Goal: Task Accomplishment & Management: Use online tool/utility

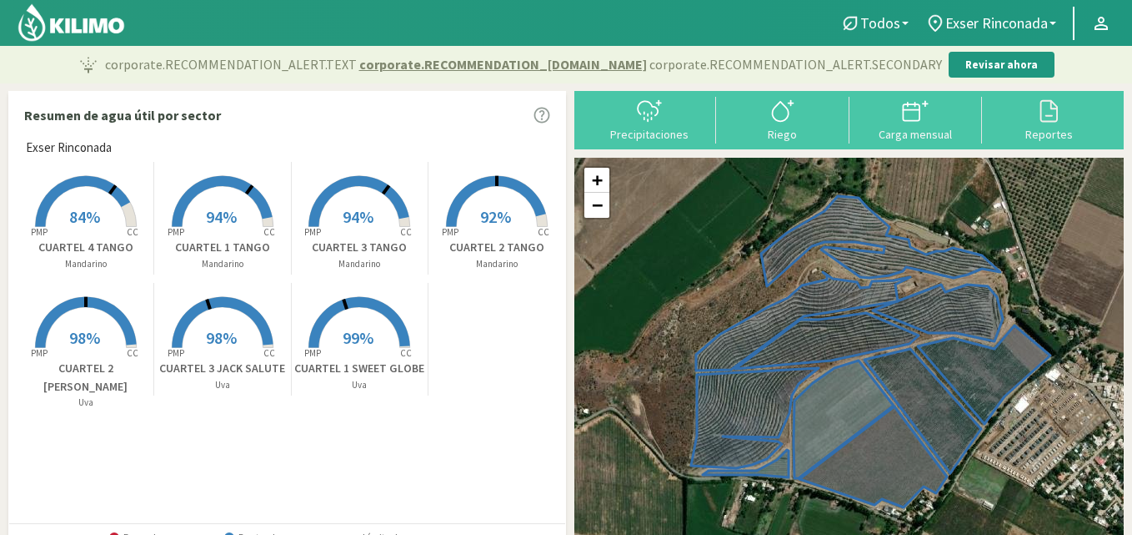
click at [221, 219] on span "94%" at bounding box center [221, 216] width 31 height 21
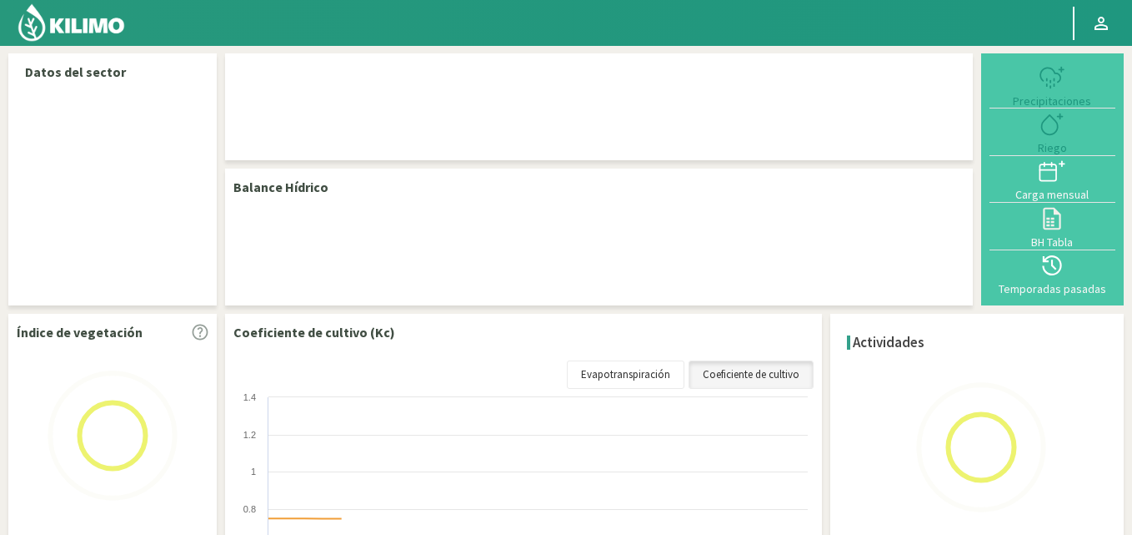
select select "1: Object"
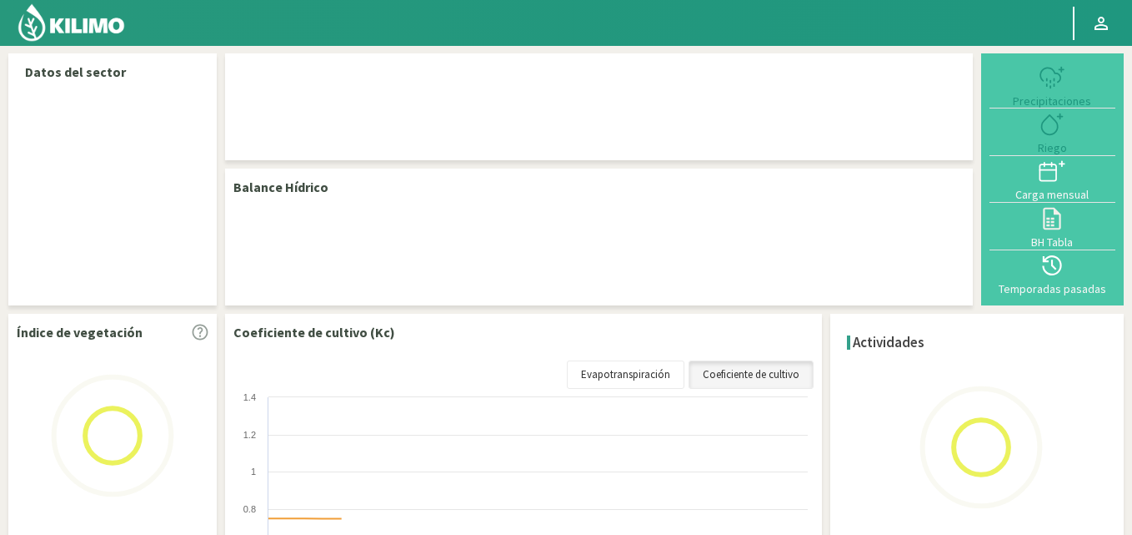
select select "1: Object"
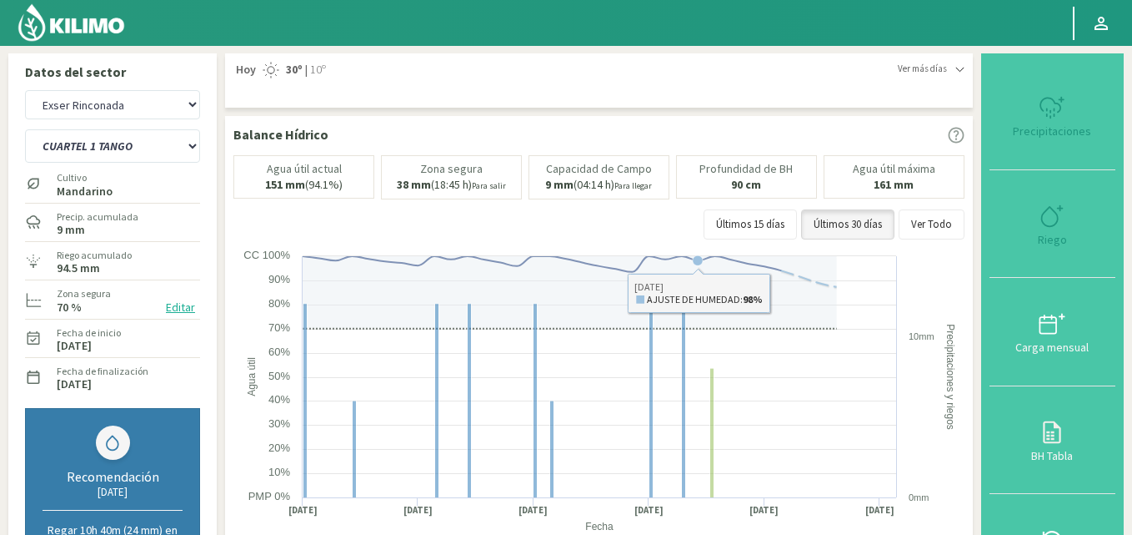
type input "6"
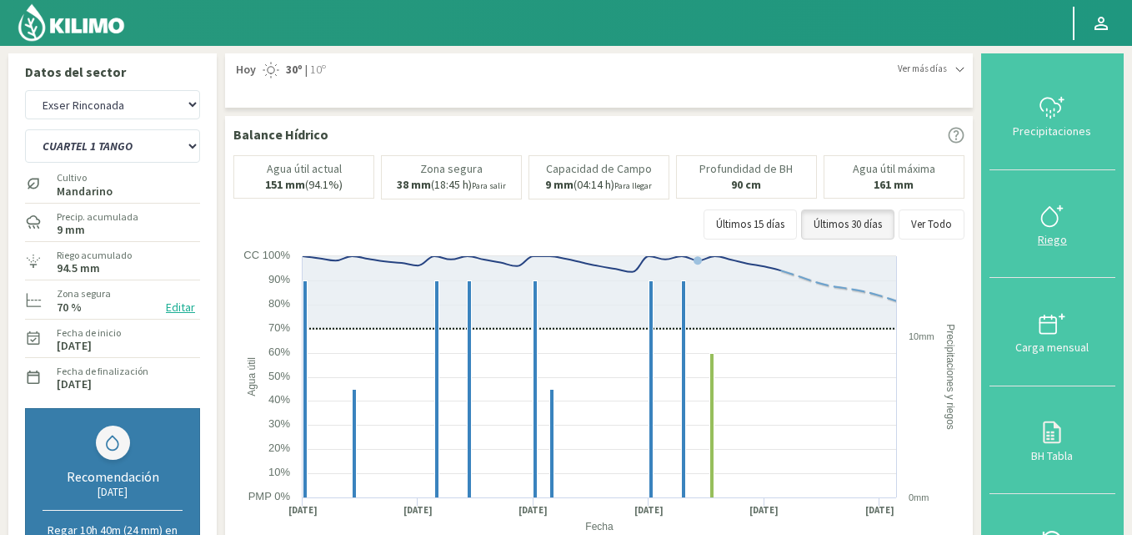
click at [1054, 233] on div "Riego" at bounding box center [1053, 239] width 116 height 12
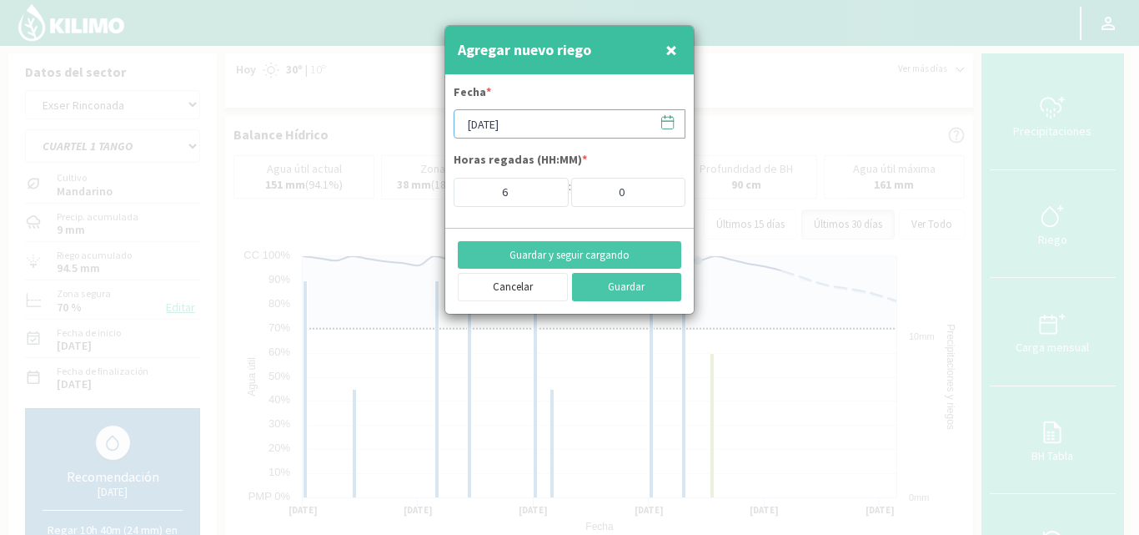
click at [524, 122] on input "[DATE]" at bounding box center [570, 123] width 232 height 29
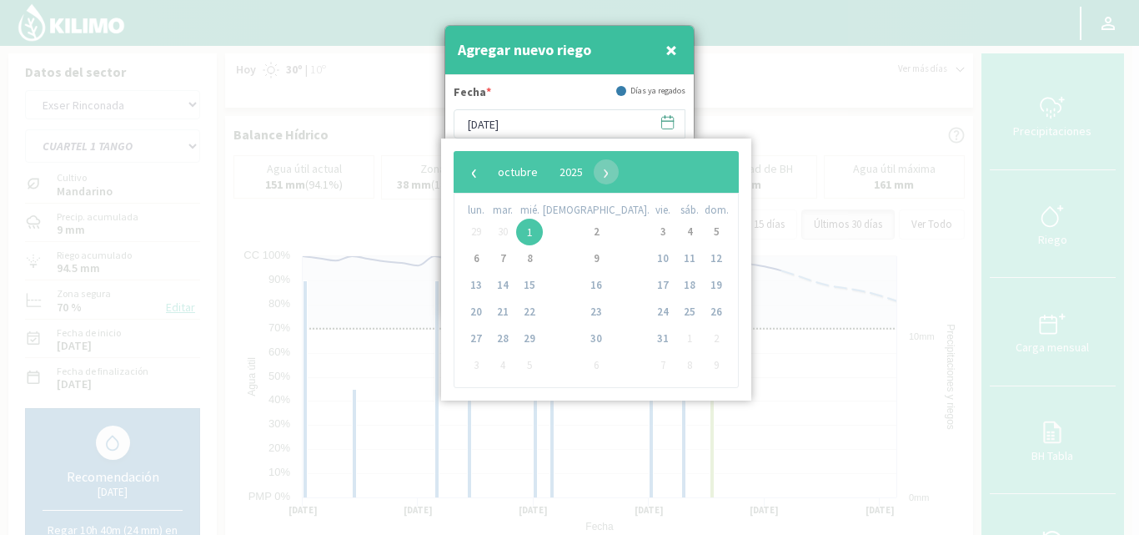
click at [481, 232] on span "29" at bounding box center [476, 231] width 27 height 27
click at [469, 172] on span "‹" at bounding box center [474, 171] width 25 height 25
click at [477, 337] on span "29" at bounding box center [476, 338] width 27 height 27
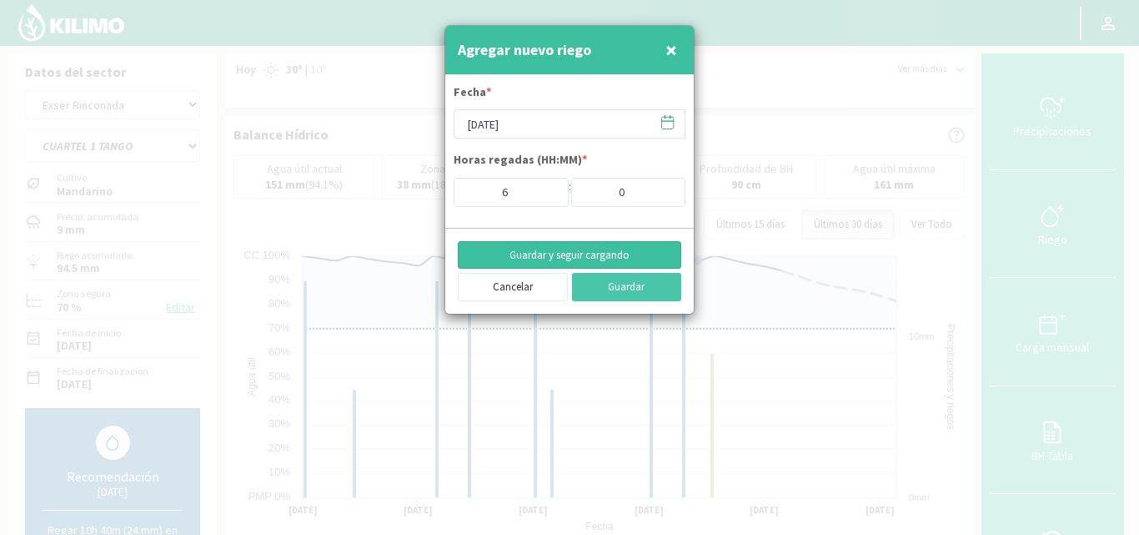
click at [626, 256] on button "Guardar y seguir cargando" at bounding box center [569, 255] width 223 height 28
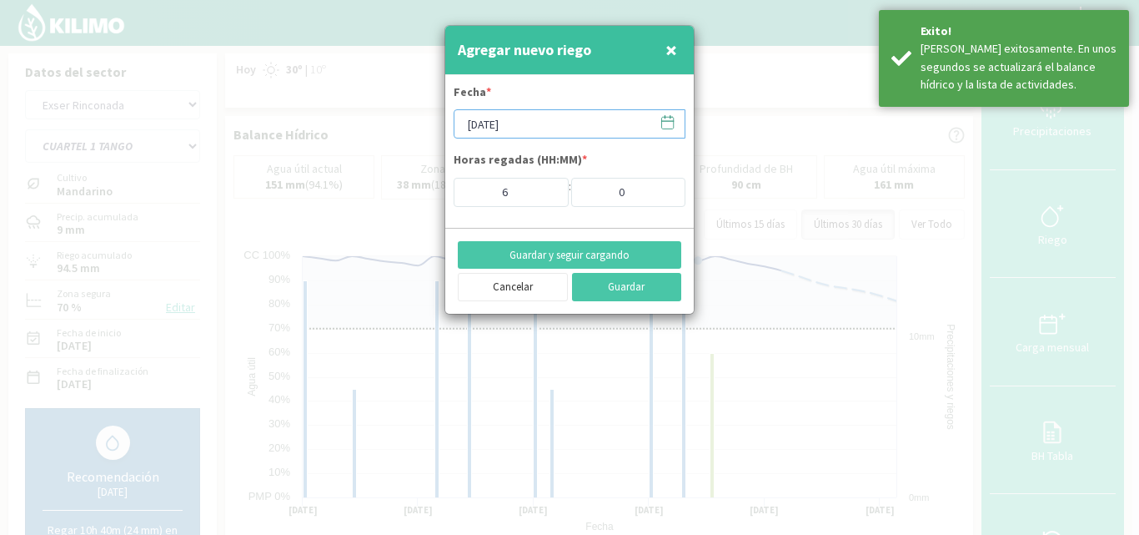
click at [515, 126] on input "[DATE]" at bounding box center [570, 123] width 232 height 29
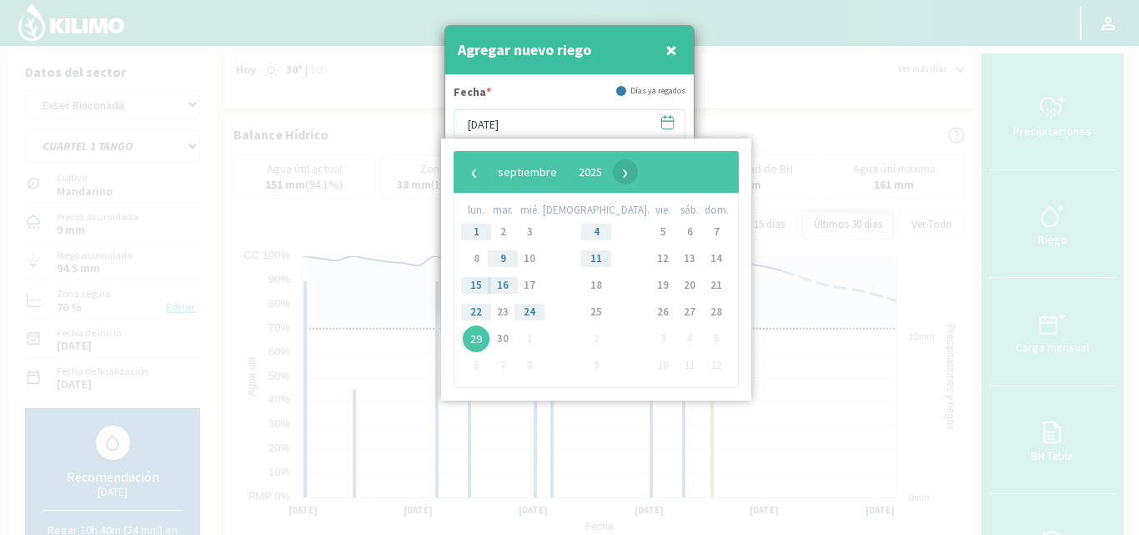
click at [638, 173] on span "›" at bounding box center [625, 171] width 25 height 25
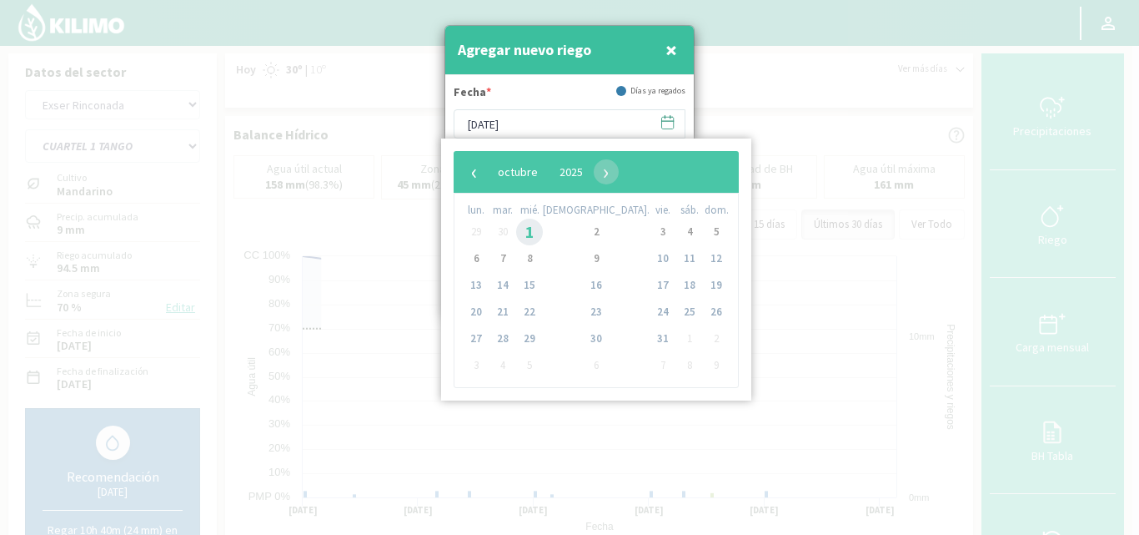
click at [542, 236] on span "1" at bounding box center [529, 231] width 27 height 27
type input "[DATE]"
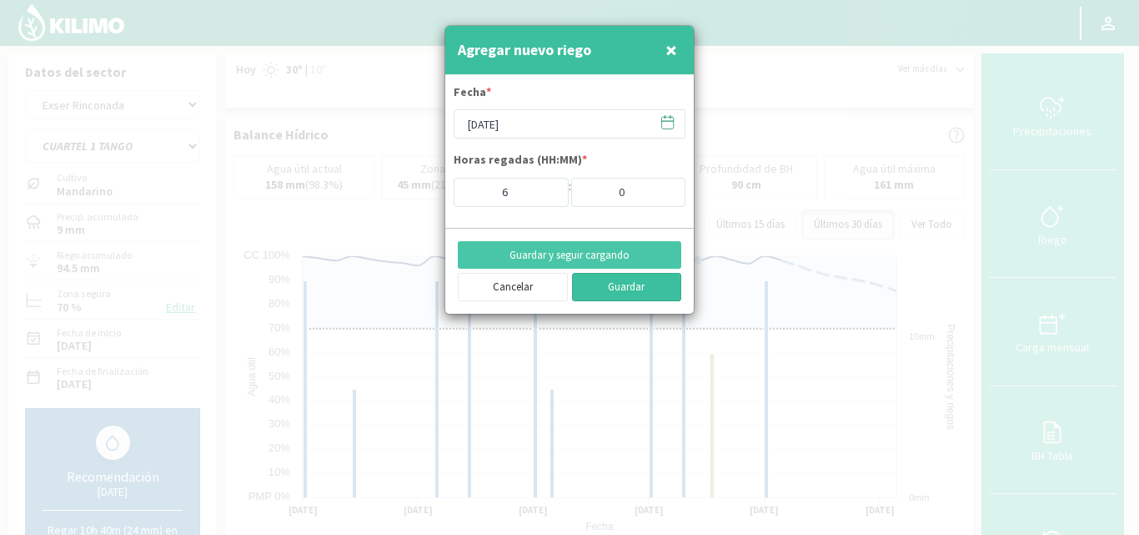
click at [615, 289] on button "Guardar" at bounding box center [627, 287] width 110 height 28
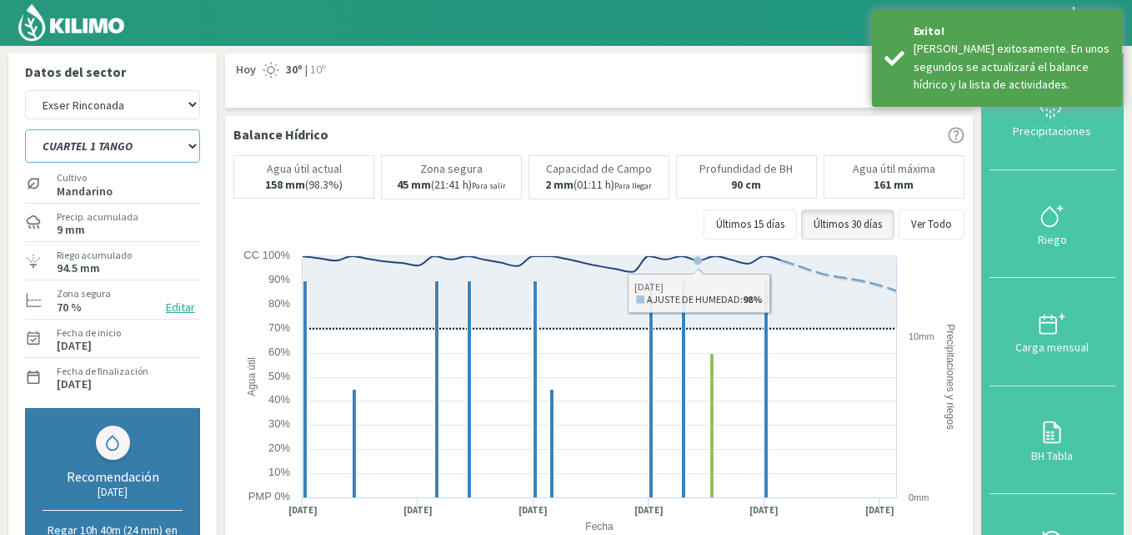
click at [167, 142] on select "CUARTEL 1 SWEET GLOBE CUARTEL 1 TANGO CUARTEL 2 TANGO CUARTEL 2 [PERSON_NAME] C…" at bounding box center [112, 145] width 175 height 33
select select "2: Object"
click at [25, 129] on select "CUARTEL 1 SWEET GLOBE CUARTEL 1 TANGO CUARTEL 2 TANGO CUARTEL 2 [PERSON_NAME] C…" at bounding box center [112, 145] width 175 height 33
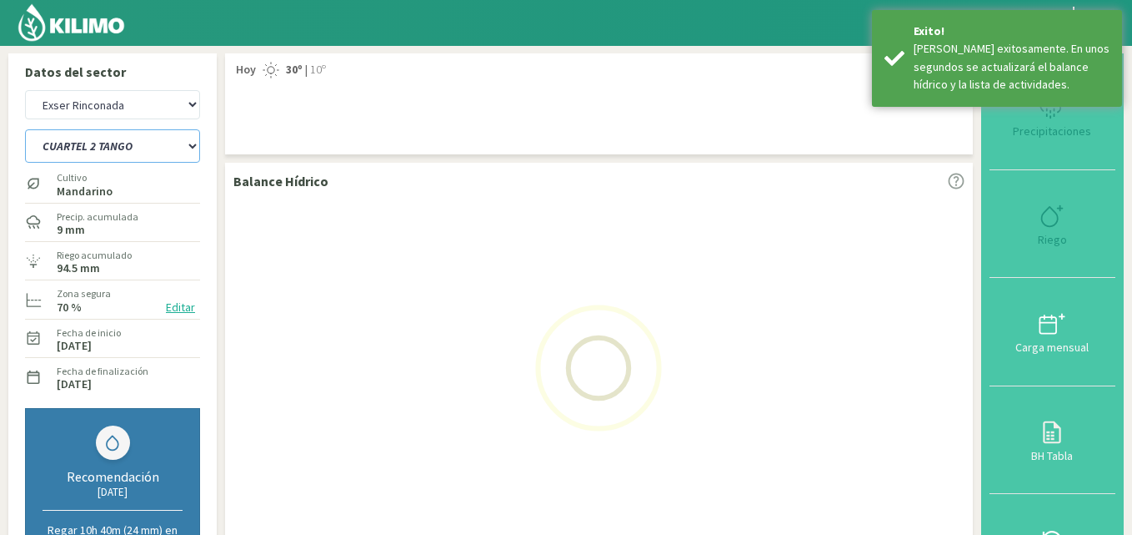
select select "4: Object"
select select "9: Object"
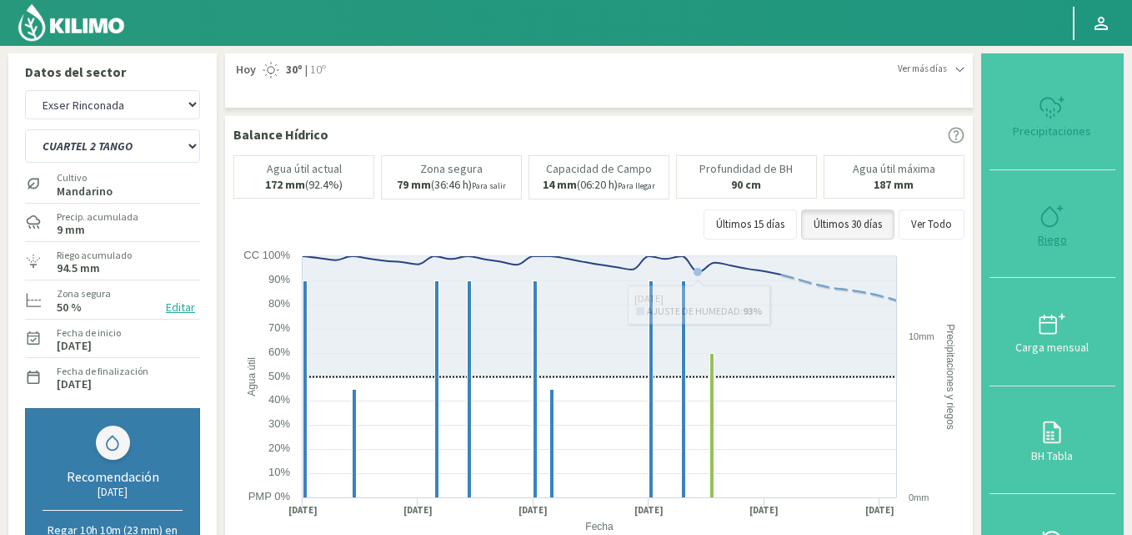
click at [1051, 223] on icon at bounding box center [1052, 216] width 27 height 27
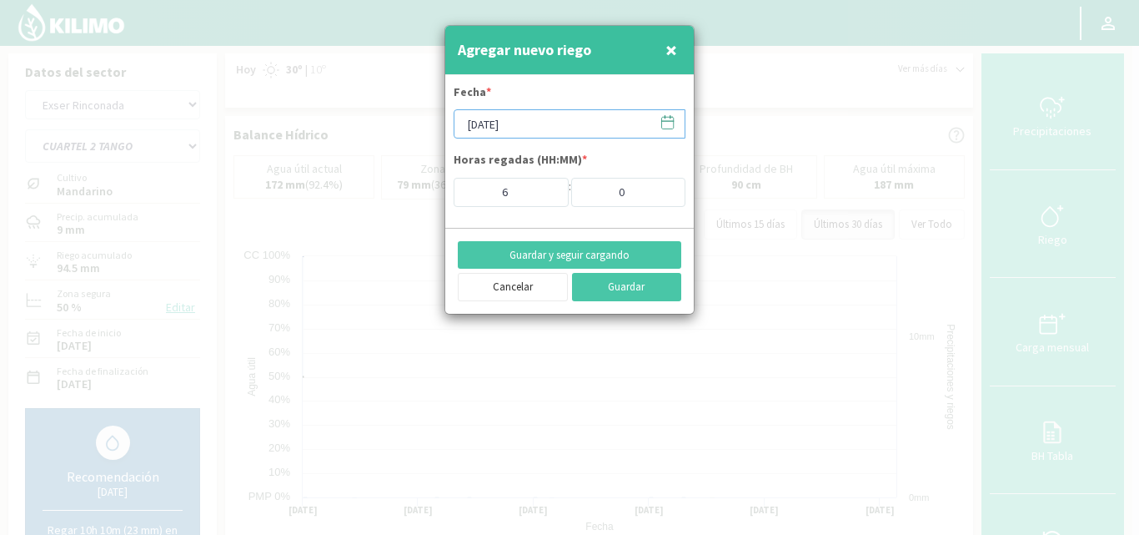
click at [530, 128] on input "[DATE]" at bounding box center [570, 123] width 232 height 29
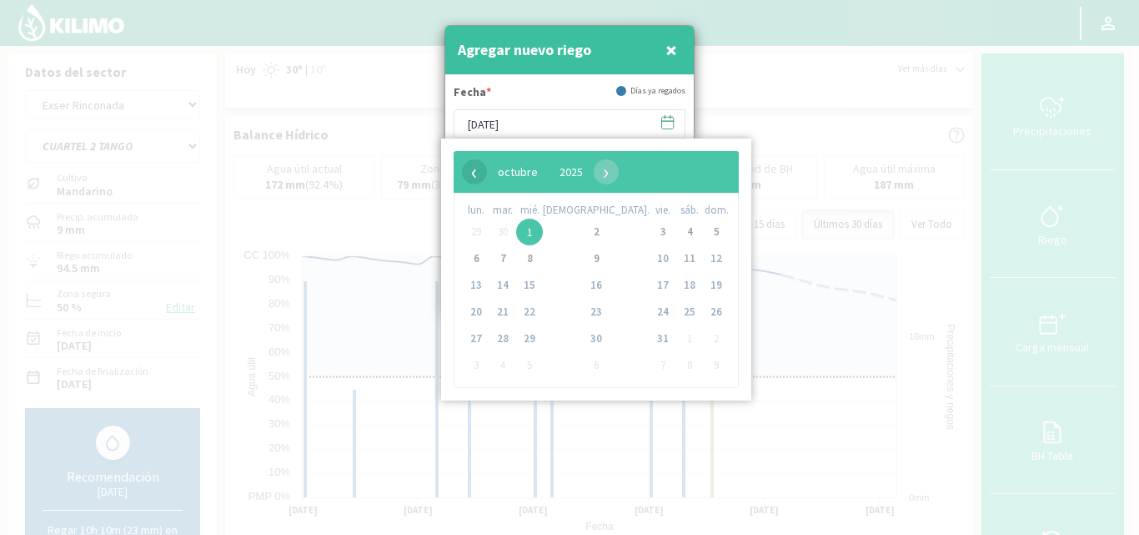
click at [474, 173] on span "‹" at bounding box center [474, 171] width 25 height 25
click at [478, 339] on span "29" at bounding box center [476, 338] width 27 height 27
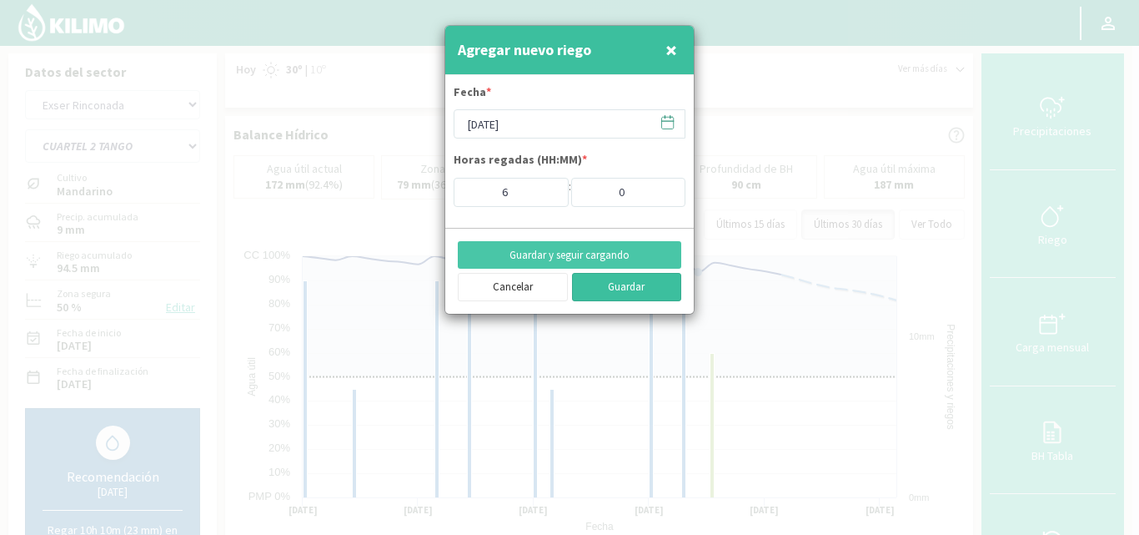
click at [624, 282] on button "Guardar" at bounding box center [627, 287] width 110 height 28
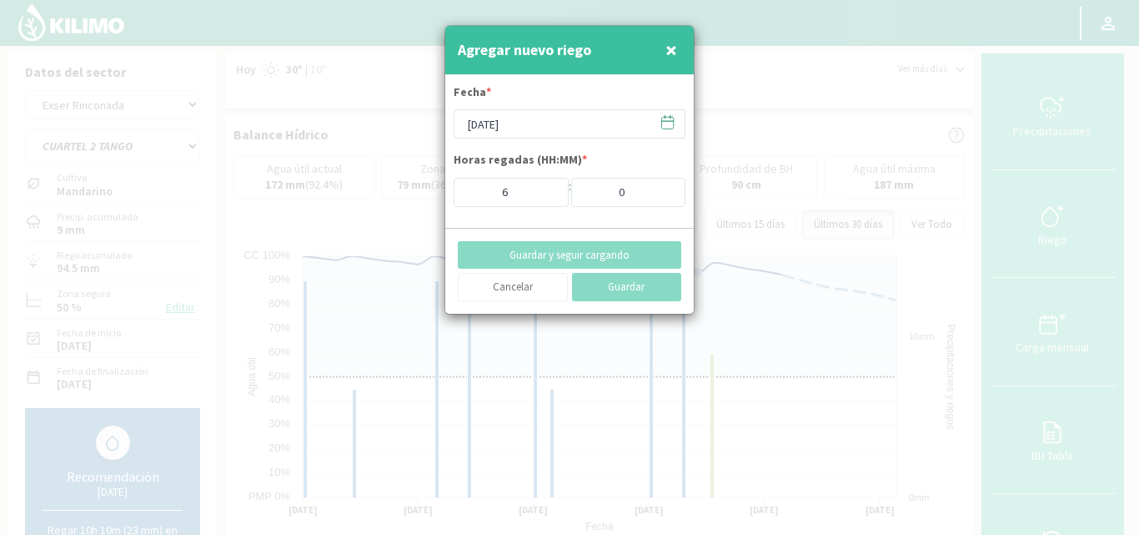
type input "[DATE]"
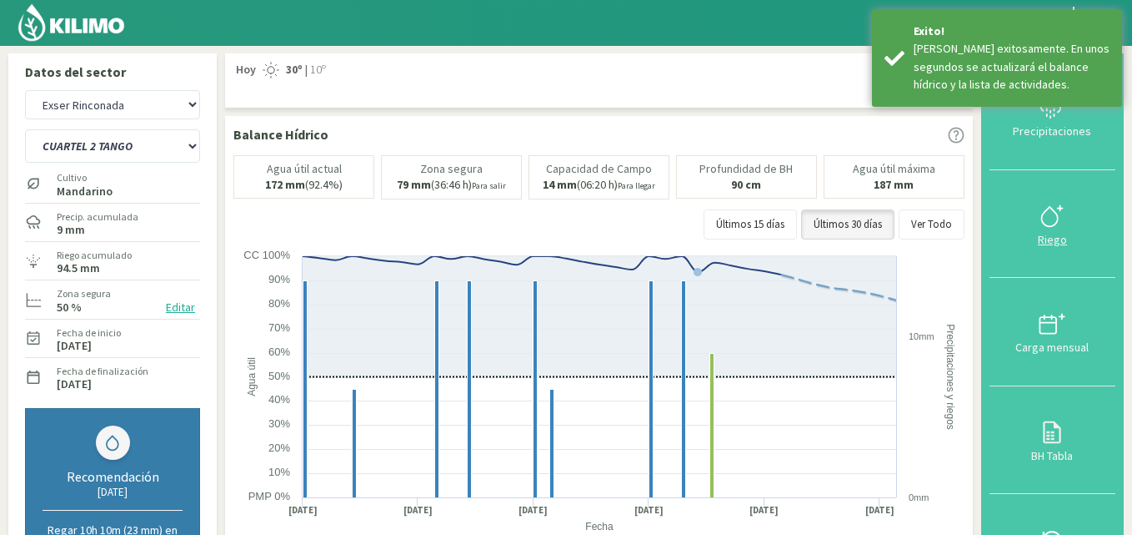
click at [1064, 221] on icon at bounding box center [1052, 216] width 27 height 27
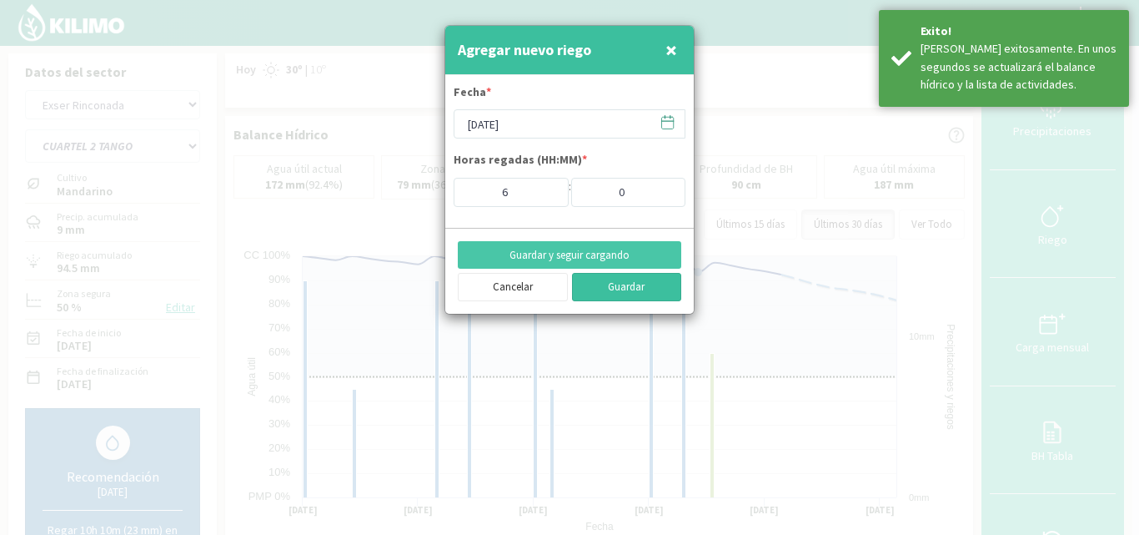
click at [629, 288] on button "Guardar" at bounding box center [627, 287] width 110 height 28
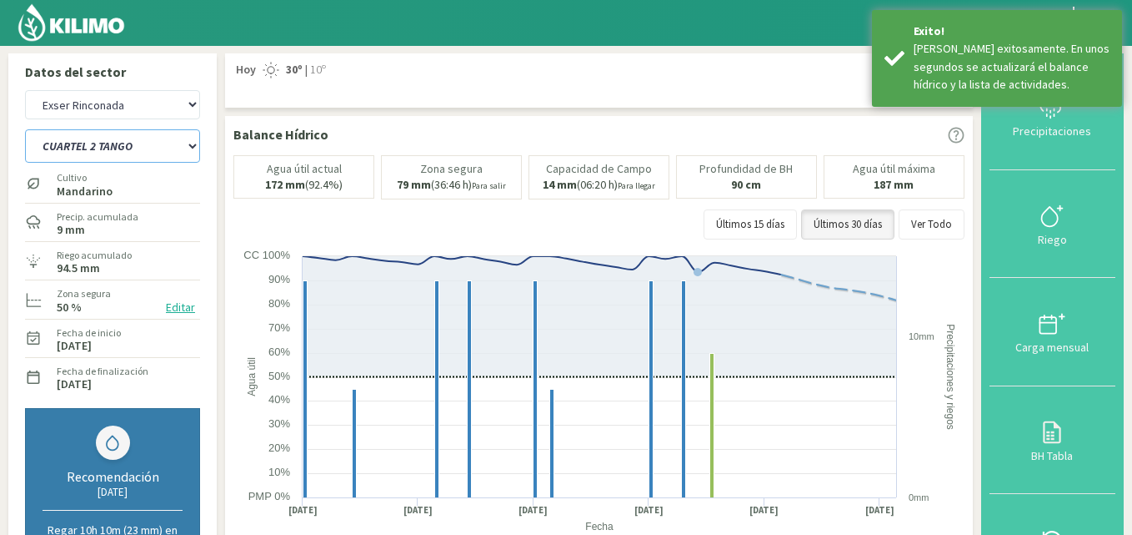
click at [171, 143] on select "CUARTEL 1 SWEET GLOBE CUARTEL 1 TANGO CUARTEL 2 TANGO CUARTEL 2 [PERSON_NAME] C…" at bounding box center [112, 145] width 175 height 33
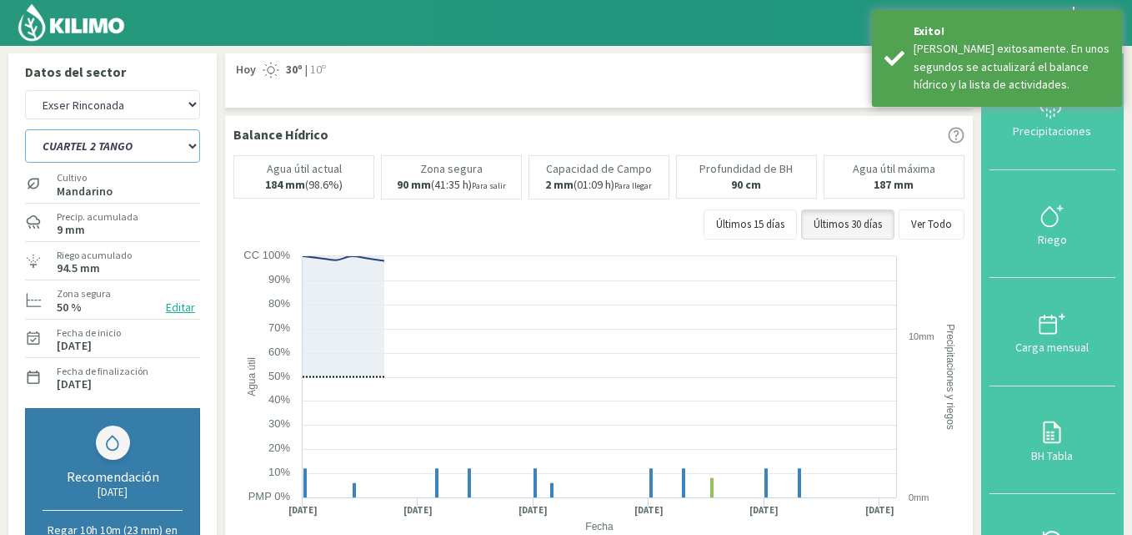
select select "12: Object"
click at [25, 129] on select "CUARTEL 1 SWEET GLOBE CUARTEL 1 TANGO CUARTEL 2 TANGO CUARTEL 2 [PERSON_NAME] C…" at bounding box center [112, 145] width 175 height 33
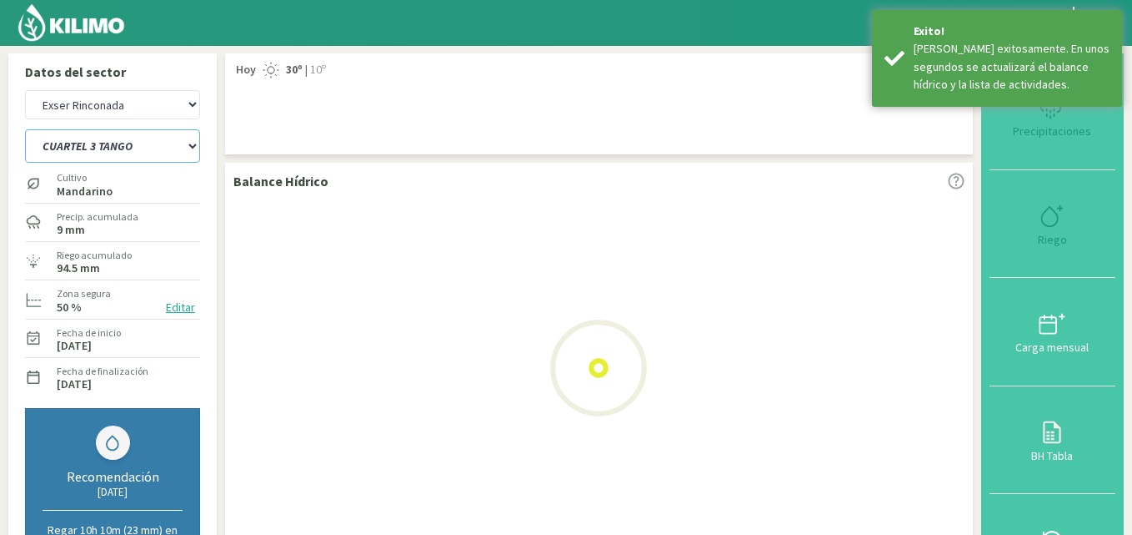
select select "7: Object"
select select "19: Object"
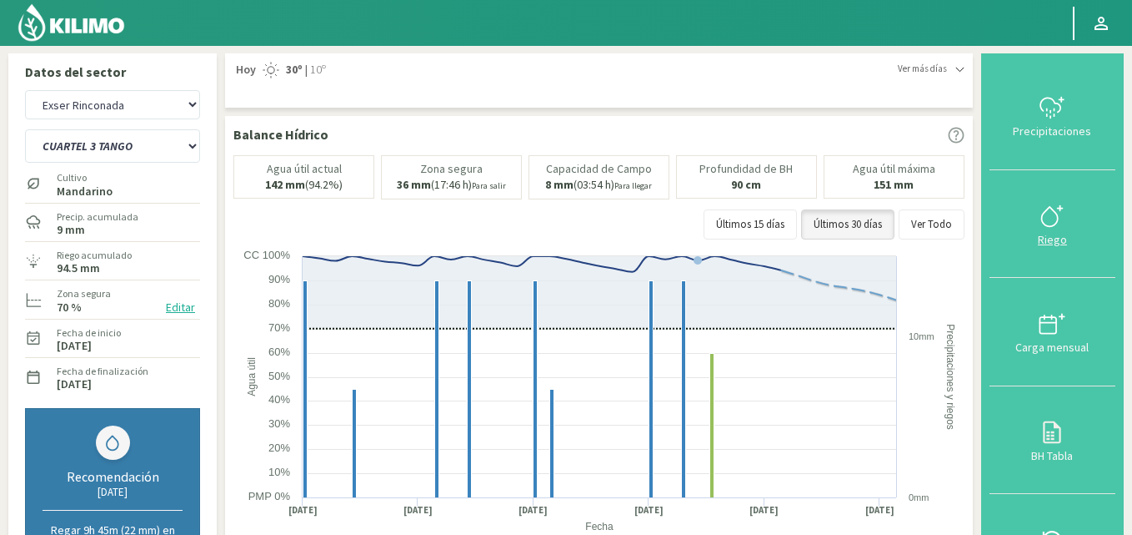
click at [1061, 233] on div "Riego" at bounding box center [1053, 239] width 116 height 12
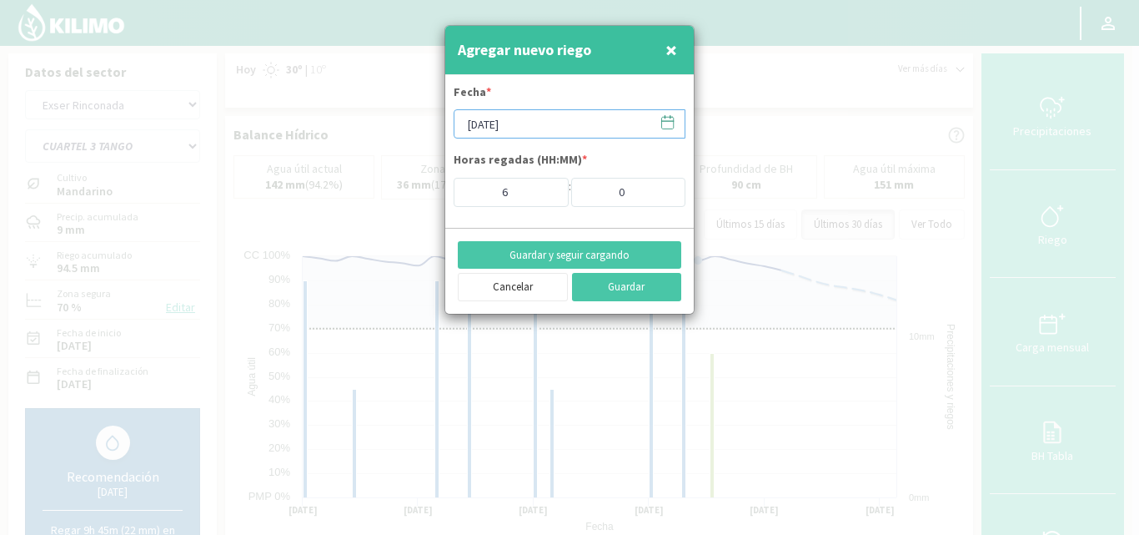
click at [532, 118] on input "[DATE]" at bounding box center [570, 123] width 232 height 29
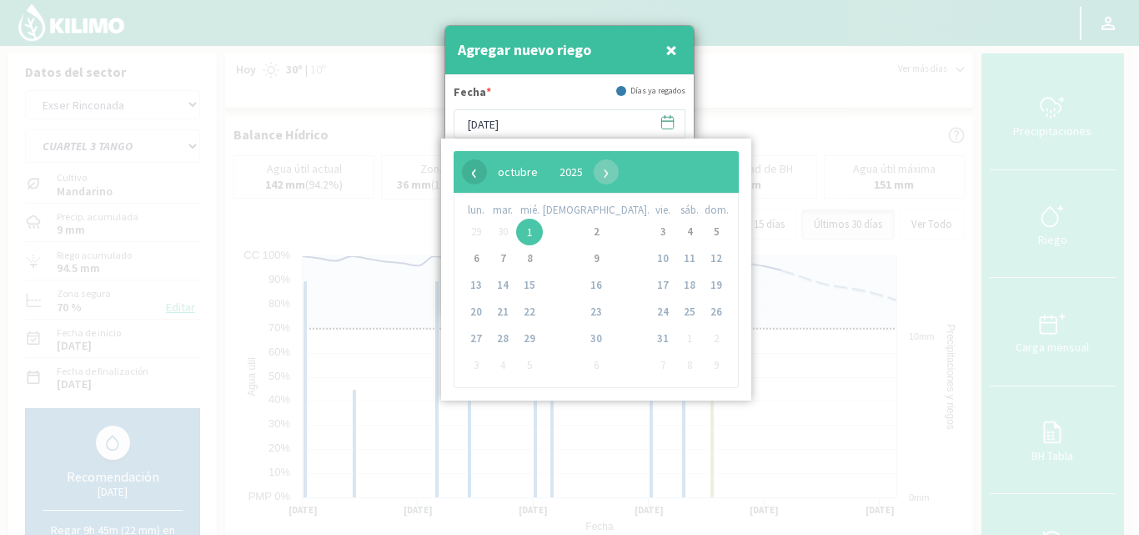
click at [474, 176] on span "‹" at bounding box center [474, 171] width 25 height 25
click at [477, 340] on span "29" at bounding box center [476, 338] width 27 height 27
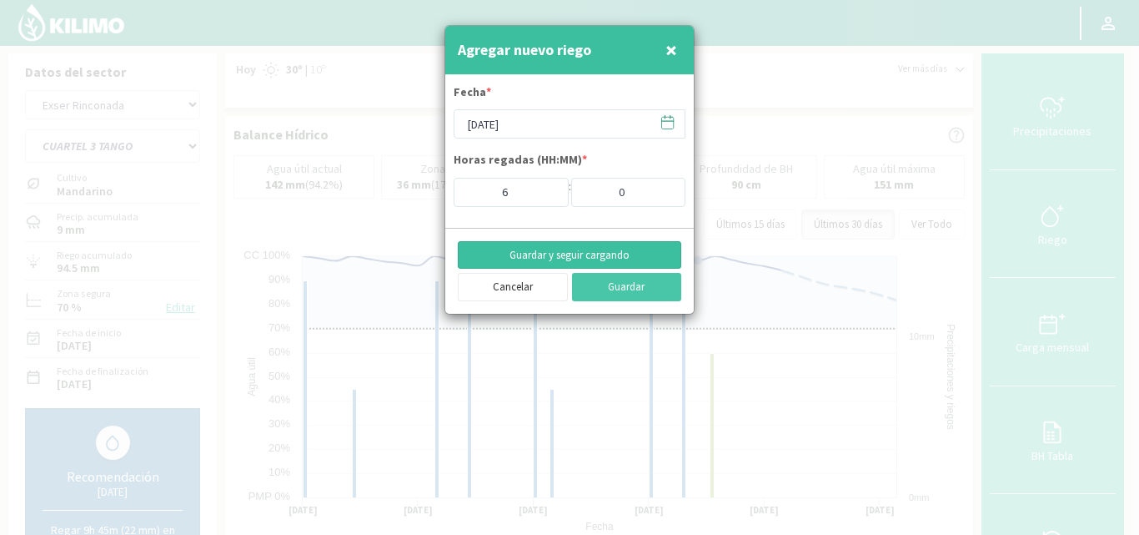
click at [633, 257] on button "Guardar y seguir cargando" at bounding box center [569, 255] width 223 height 28
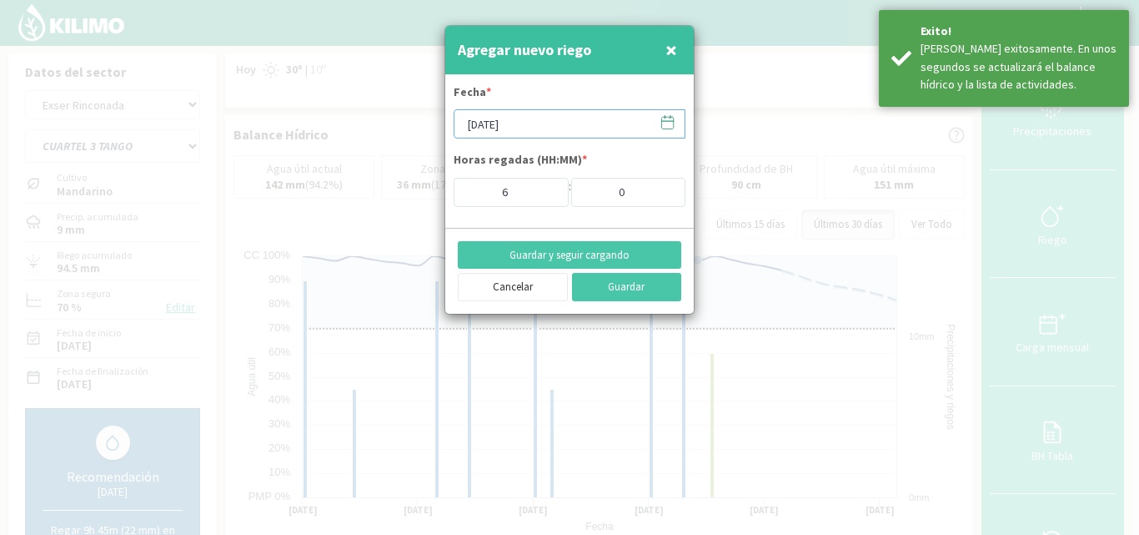
click at [550, 129] on input "[DATE]" at bounding box center [570, 123] width 232 height 29
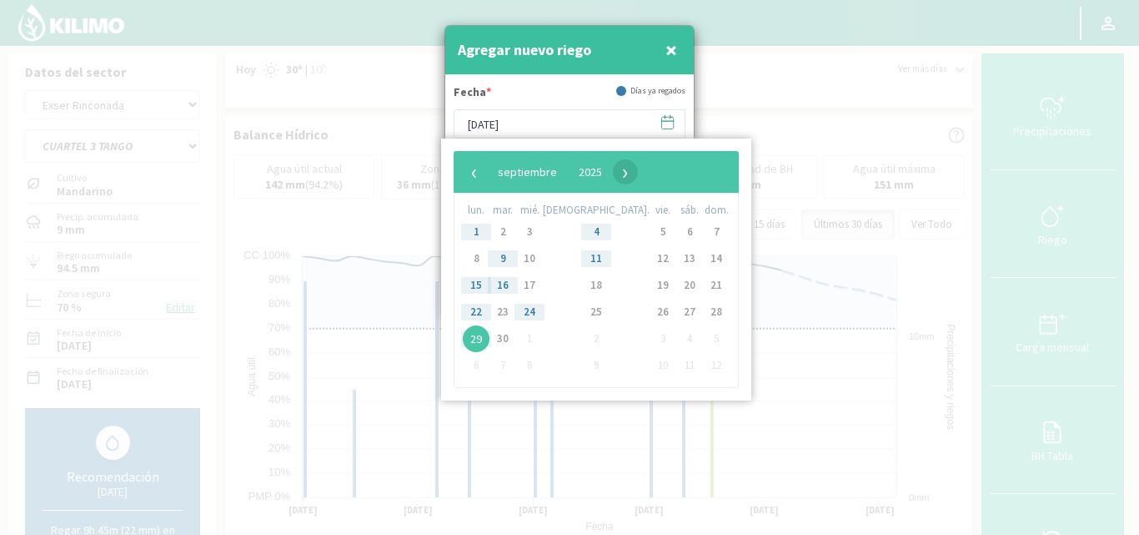
click at [638, 172] on span "›" at bounding box center [625, 171] width 25 height 25
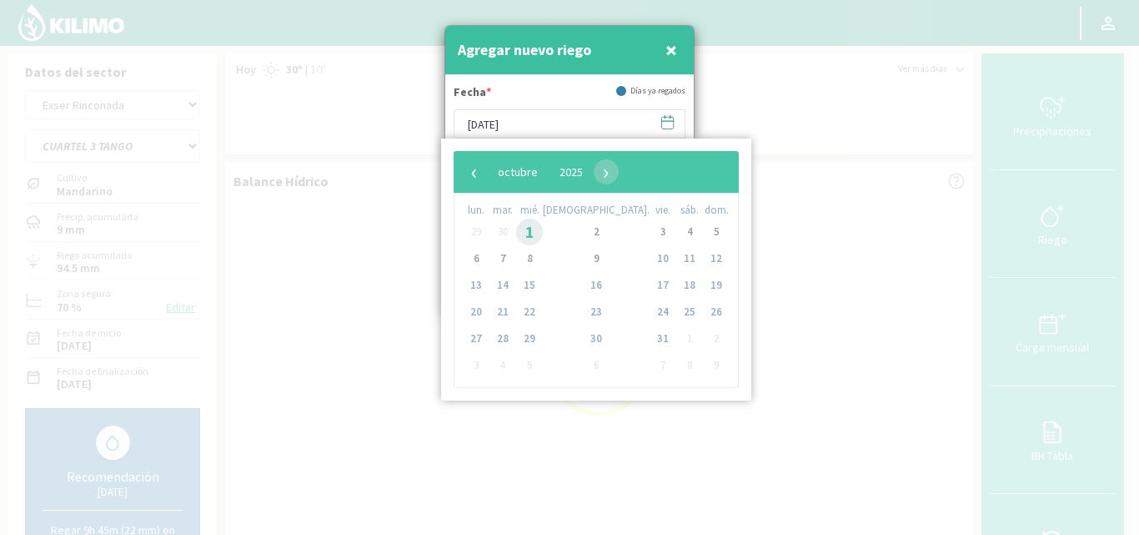
click at [540, 230] on span "1" at bounding box center [529, 231] width 27 height 27
type input "[DATE]"
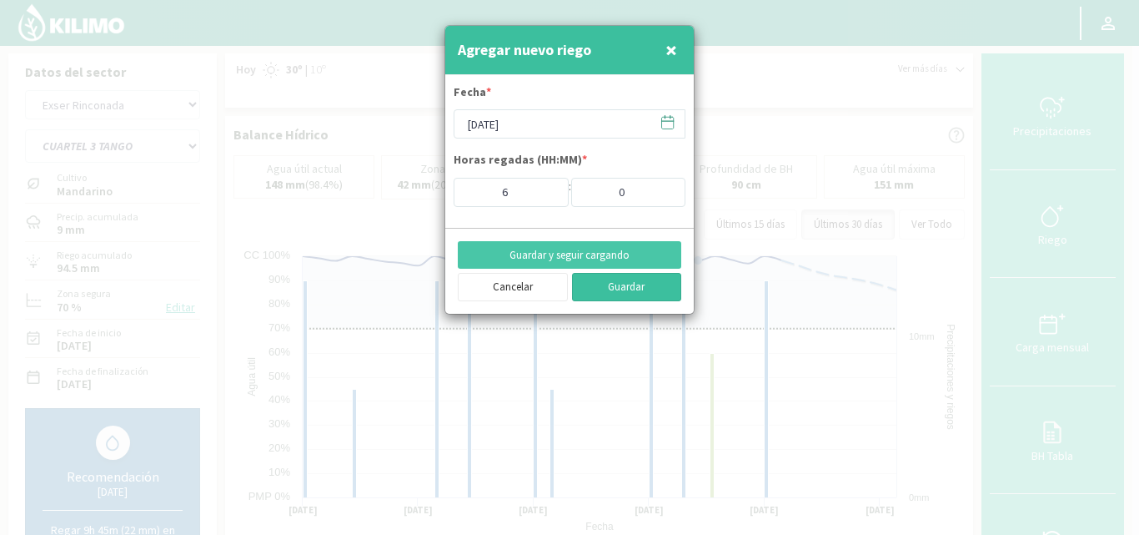
click at [630, 289] on button "Guardar" at bounding box center [627, 287] width 110 height 28
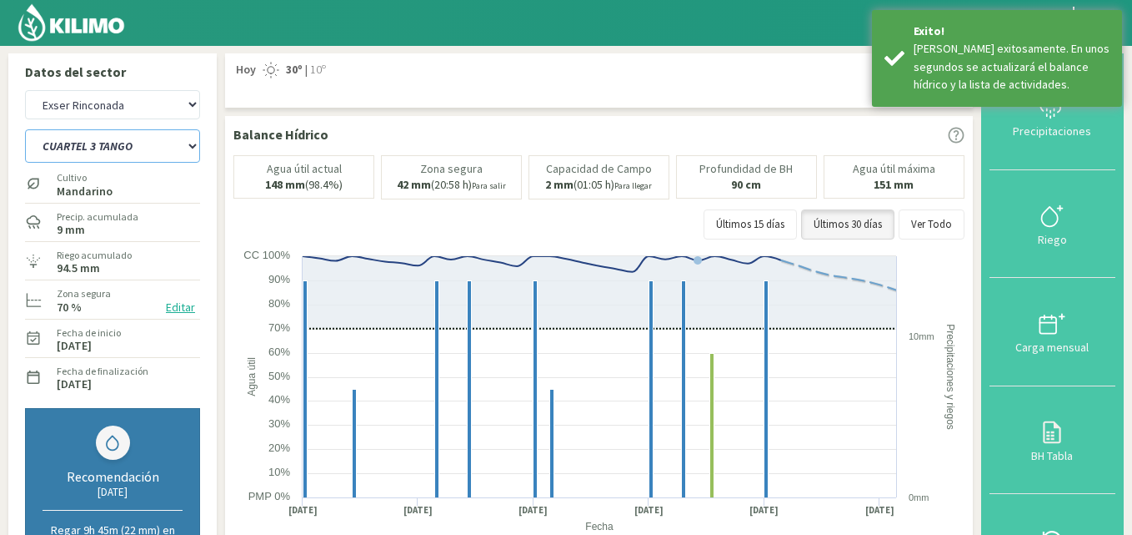
click at [171, 143] on select "CUARTEL 1 SWEET GLOBE CUARTEL 1 TANGO CUARTEL 2 TANGO CUARTEL 2 [PERSON_NAME] C…" at bounding box center [112, 145] width 175 height 33
select select "20: Object"
click at [25, 129] on select "CUARTEL 1 SWEET GLOBE CUARTEL 1 TANGO CUARTEL 2 TANGO CUARTEL 2 [PERSON_NAME] C…" at bounding box center [112, 145] width 175 height 33
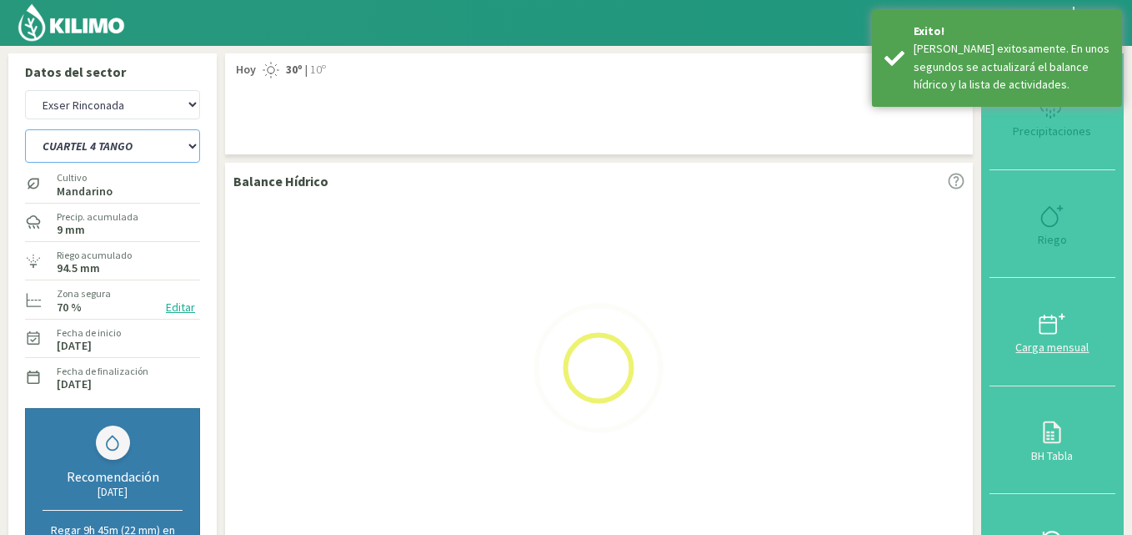
select select "10: Object"
select select "27: Object"
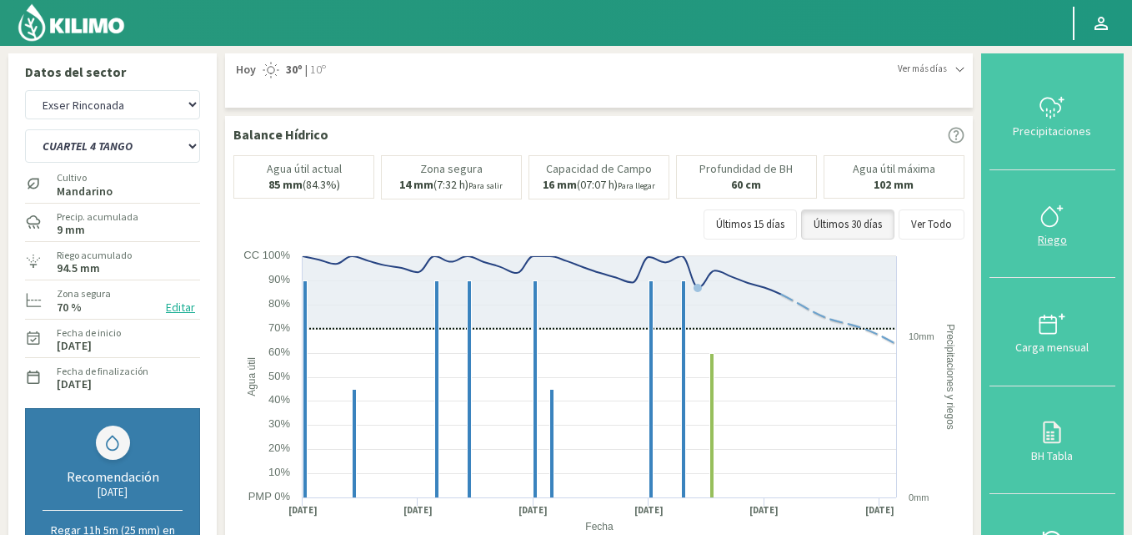
click at [1036, 236] on div "Riego" at bounding box center [1053, 239] width 116 height 12
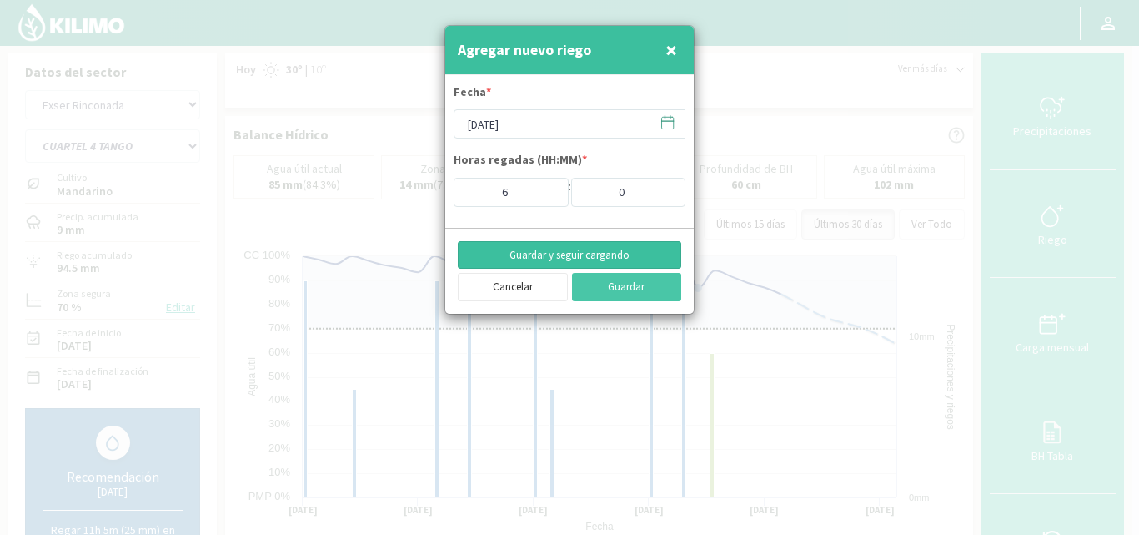
click at [602, 255] on button "Guardar y seguir cargando" at bounding box center [569, 255] width 223 height 28
click at [525, 122] on input "[DATE]" at bounding box center [570, 123] width 232 height 29
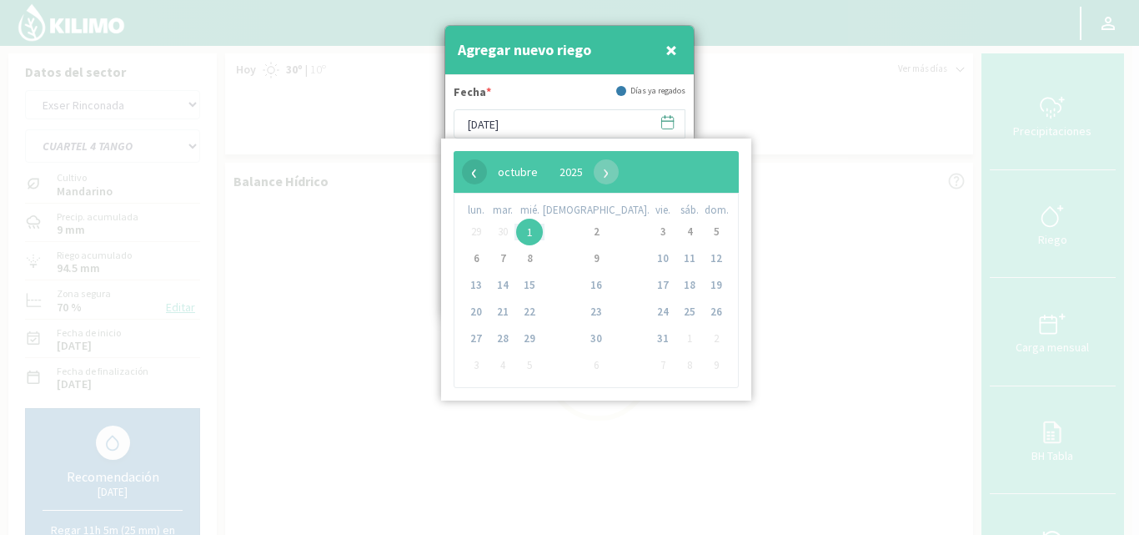
click at [478, 176] on span "‹" at bounding box center [474, 171] width 25 height 25
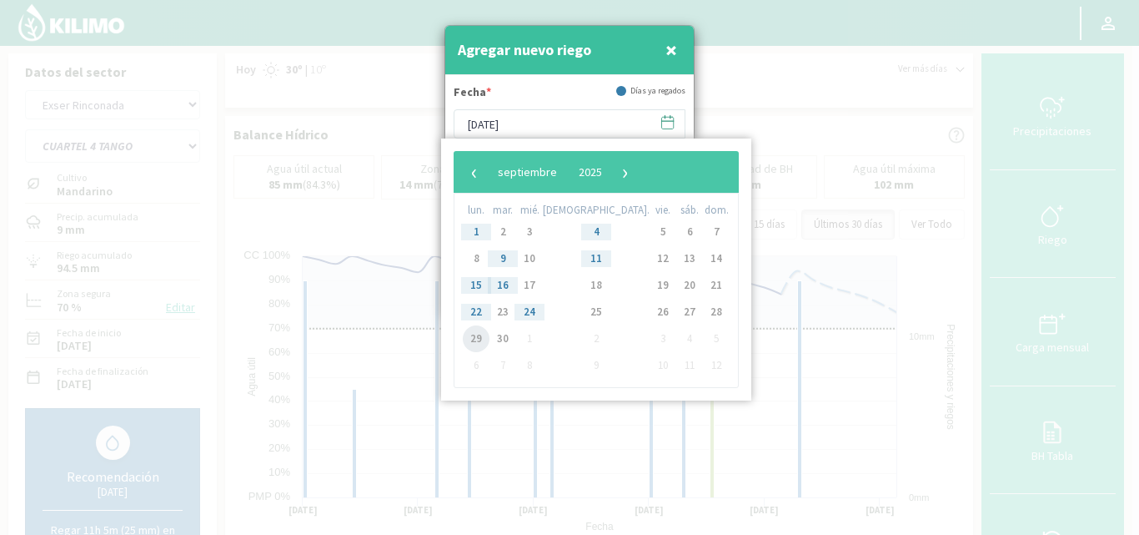
click at [479, 337] on span "29" at bounding box center [476, 338] width 27 height 27
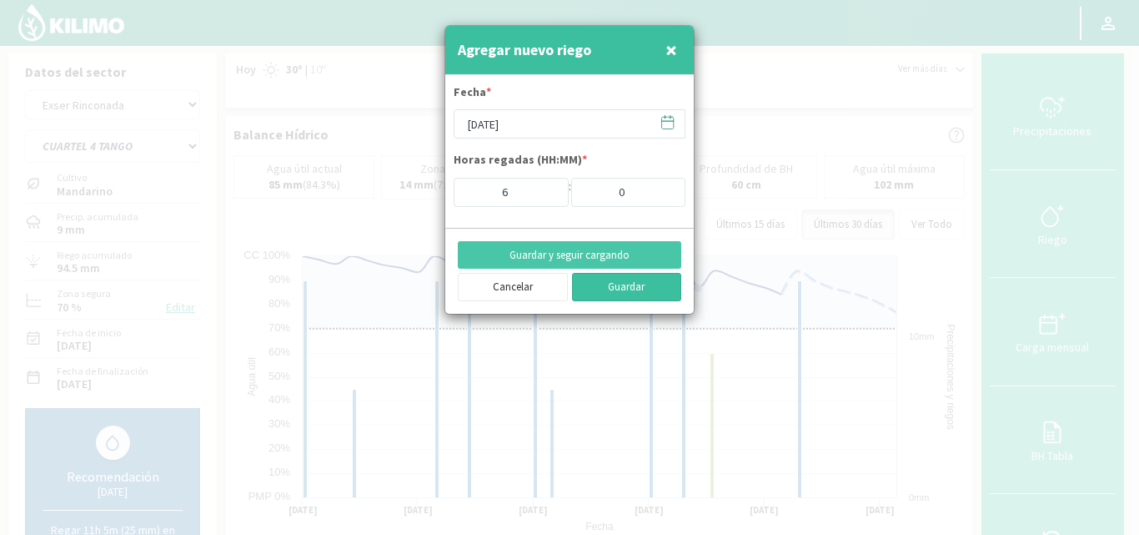
click at [623, 285] on button "Guardar" at bounding box center [627, 287] width 110 height 28
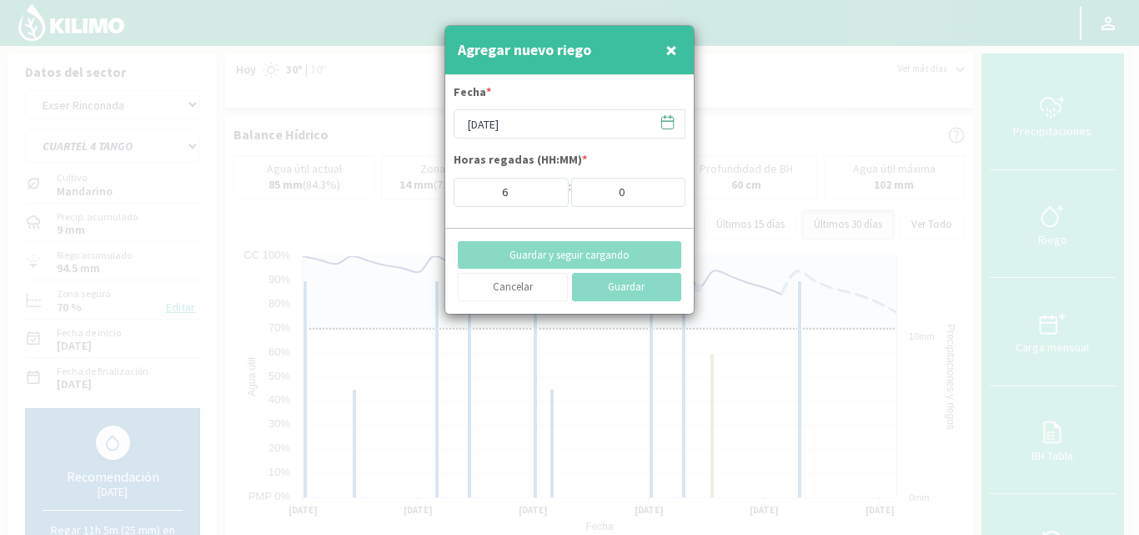
type input "[DATE]"
